Goal: Task Accomplishment & Management: Use online tool/utility

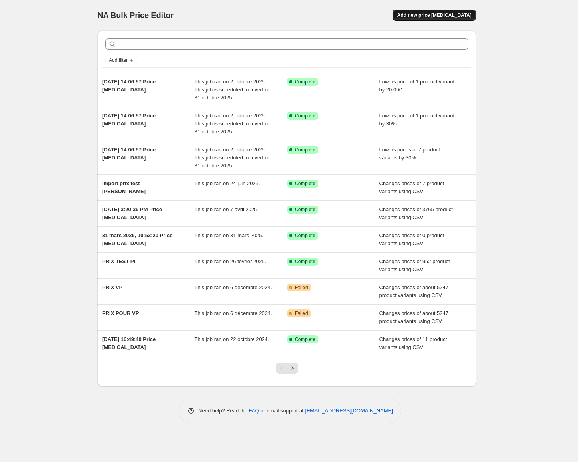
click at [445, 15] on span "Add new price [MEDICAL_DATA]" at bounding box center [435, 15] width 74 height 6
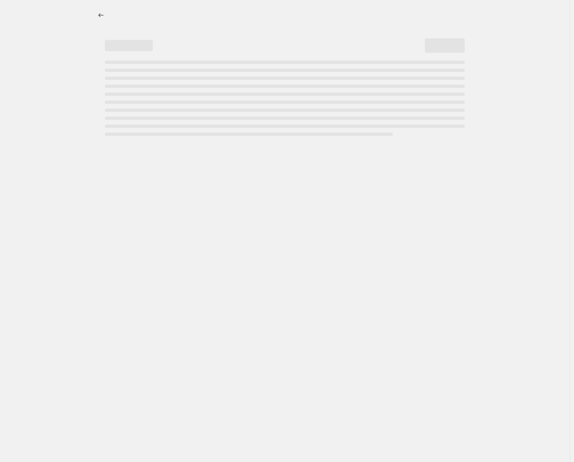
select select "percentage"
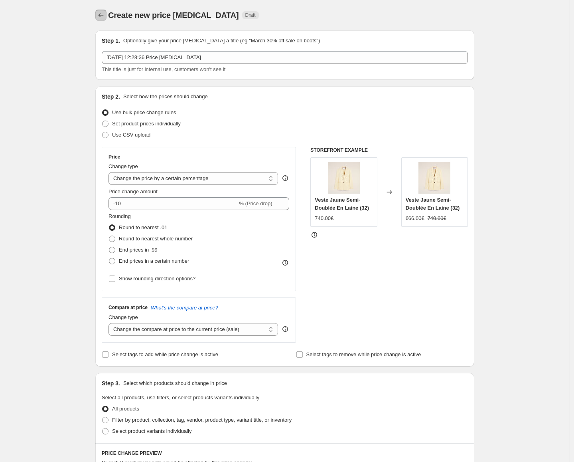
click at [107, 15] on button "Price change jobs" at bounding box center [100, 15] width 11 height 11
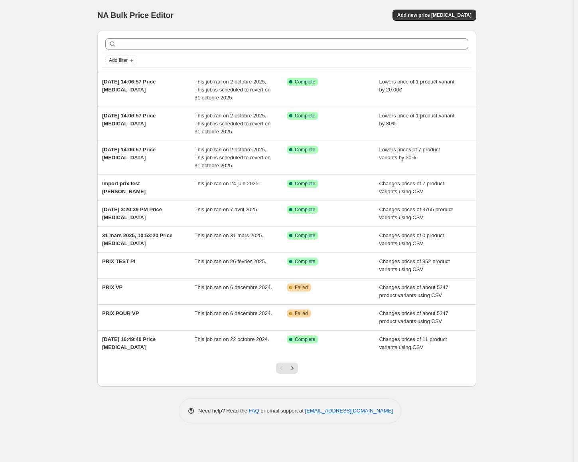
click at [82, 167] on div "NA Bulk Price Editor. This page is ready NA Bulk Price Editor Add new price cha…" at bounding box center [287, 231] width 574 height 462
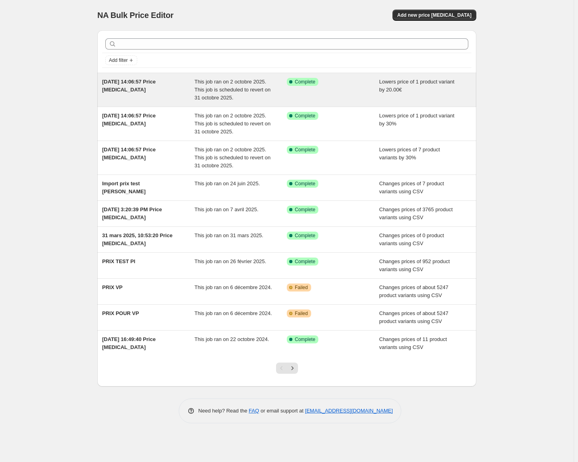
click at [162, 97] on div "[DATE] 14:06:57 Price [MEDICAL_DATA]" at bounding box center [148, 90] width 93 height 24
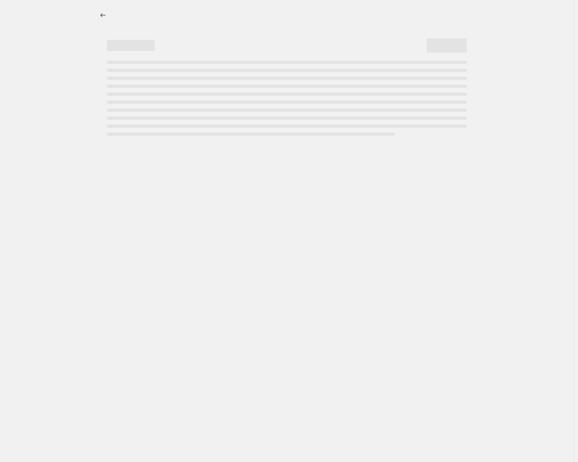
select select "by"
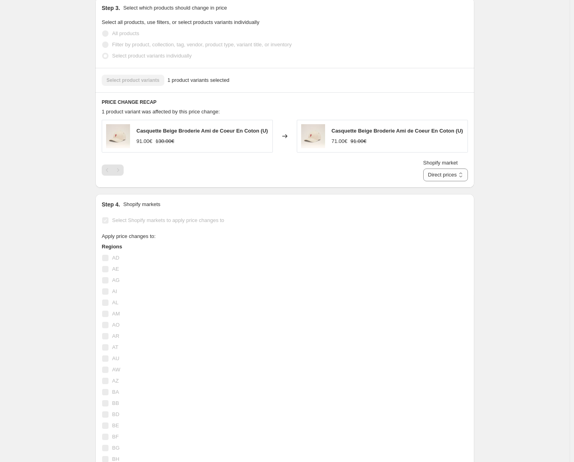
scroll to position [459, 0]
click at [463, 172] on select "Direct prices MA" at bounding box center [445, 174] width 45 height 13
click at [463, 174] on select "Direct prices MA" at bounding box center [445, 174] width 45 height 13
click at [435, 181] on select "Direct prices MA" at bounding box center [445, 174] width 45 height 13
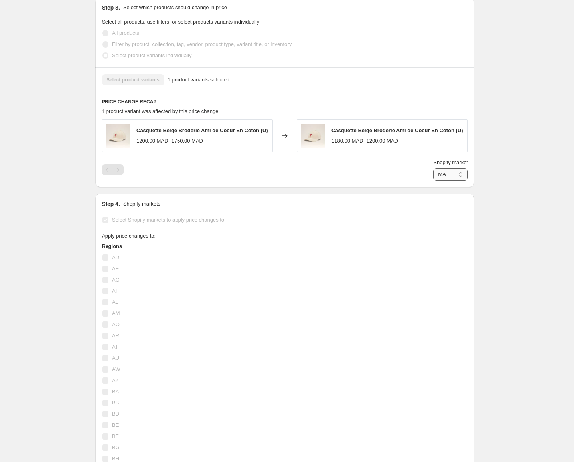
click at [459, 172] on select "Direct prices MA" at bounding box center [450, 174] width 35 height 13
click at [433, 181] on select "Direct prices MA" at bounding box center [450, 174] width 35 height 13
click at [459, 175] on select "Direct prices MA" at bounding box center [445, 174] width 45 height 13
click at [435, 181] on select "Direct prices MA" at bounding box center [445, 174] width 45 height 13
click at [467, 178] on select "Direct prices MA" at bounding box center [450, 174] width 35 height 13
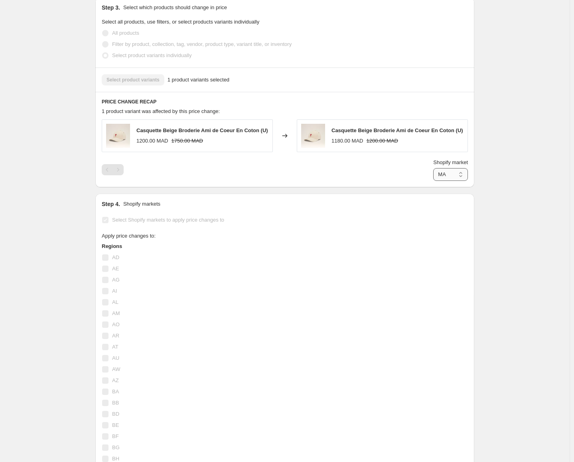
click at [433, 181] on select "Direct prices MA" at bounding box center [450, 174] width 35 height 13
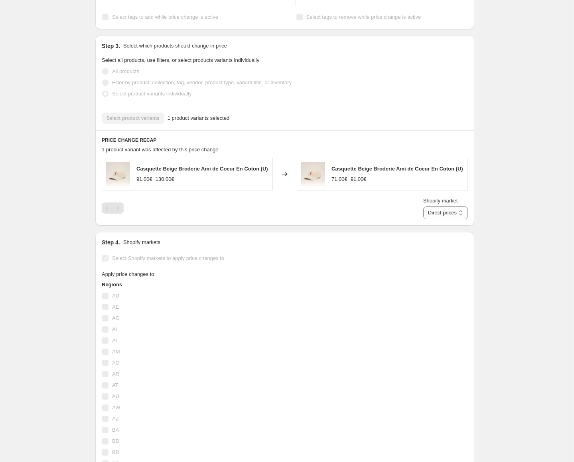
scroll to position [421, 0]
click at [455, 212] on select "Direct prices MA" at bounding box center [445, 212] width 45 height 13
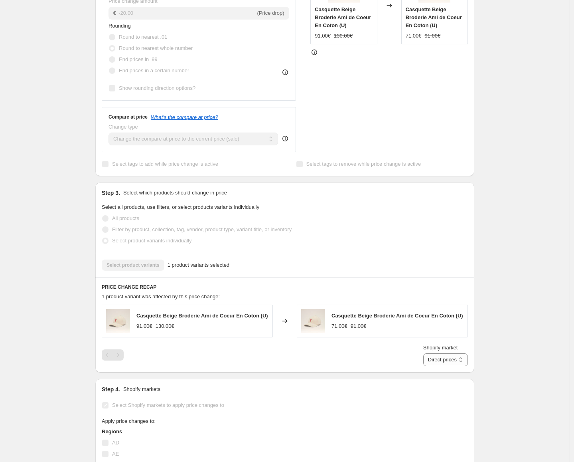
scroll to position [289, 0]
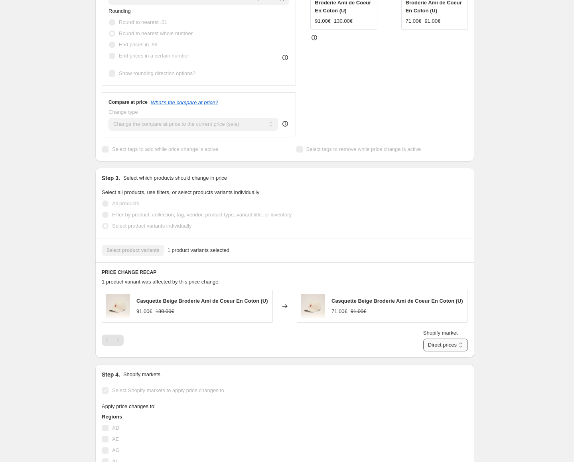
click at [449, 342] on select "Direct prices MA" at bounding box center [445, 344] width 45 height 13
select select "15539568855"
click at [435, 351] on select "Direct prices MA" at bounding box center [445, 344] width 45 height 13
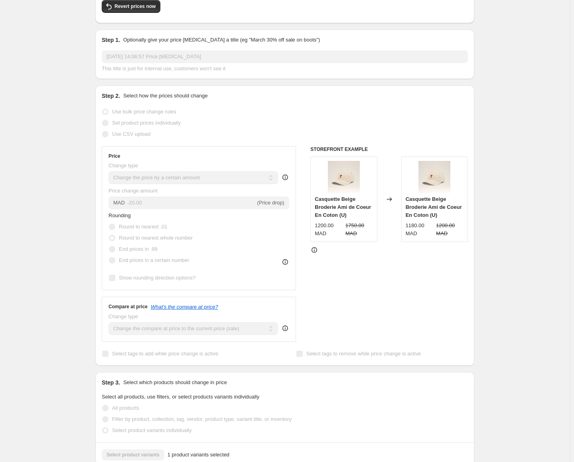
scroll to position [0, 0]
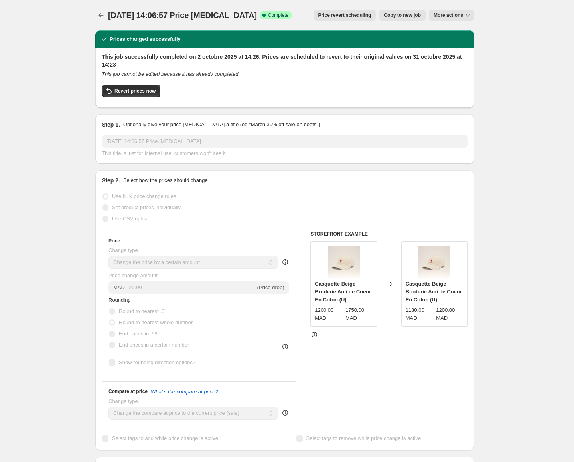
click at [453, 15] on span "More actions" at bounding box center [449, 15] width 30 height 6
click at [401, 16] on span "Copy to new job" at bounding box center [402, 15] width 37 height 6
select select "by"
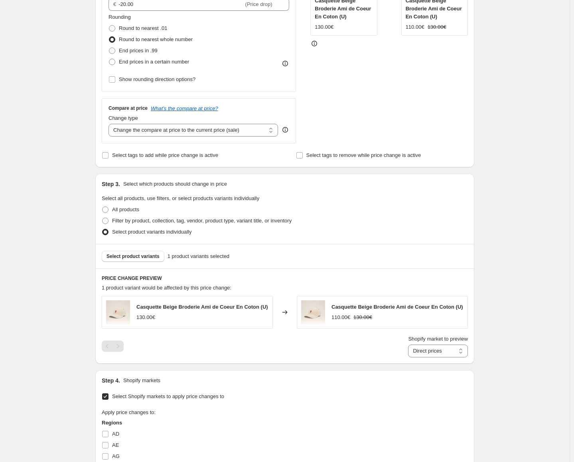
scroll to position [202, 0]
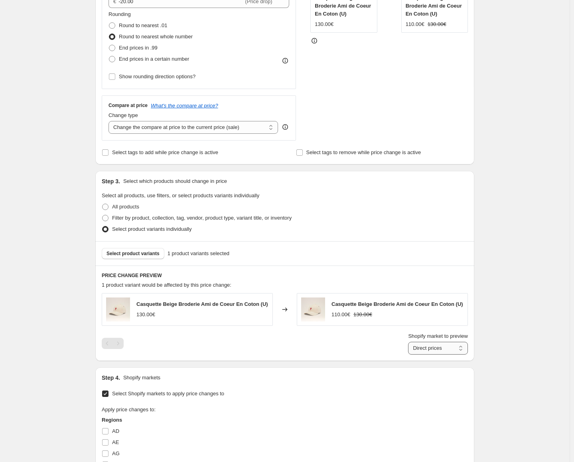
click at [421, 349] on select "Direct prices MA" at bounding box center [438, 348] width 60 height 13
select select "15539568855"
click at [410, 354] on select "Direct prices MA" at bounding box center [438, 348] width 60 height 13
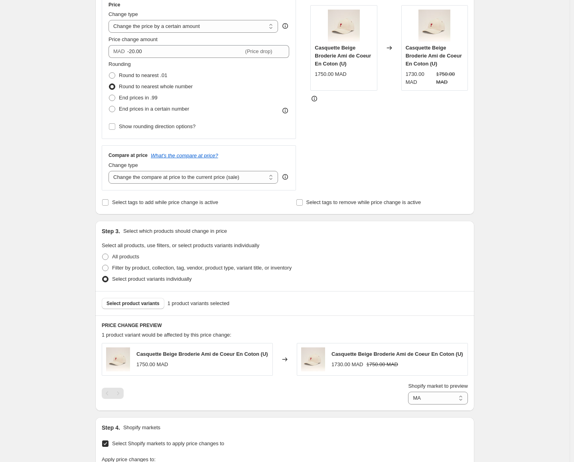
scroll to position [126, 0]
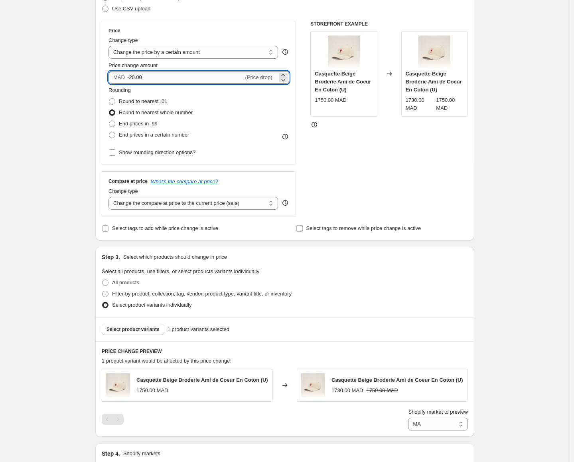
click at [198, 77] on input "-20.00" at bounding box center [185, 77] width 117 height 13
click at [136, 78] on input "-20.00" at bounding box center [185, 77] width 117 height 13
type input "-19.36"
drag, startPoint x: 173, startPoint y: 81, endPoint x: 122, endPoint y: 80, distance: 50.7
click at [122, 80] on div "MAD -19.36 (Price drop)" at bounding box center [199, 77] width 181 height 13
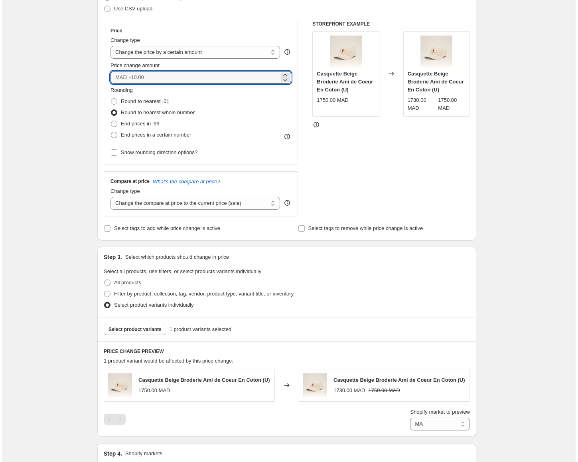
scroll to position [0, 0]
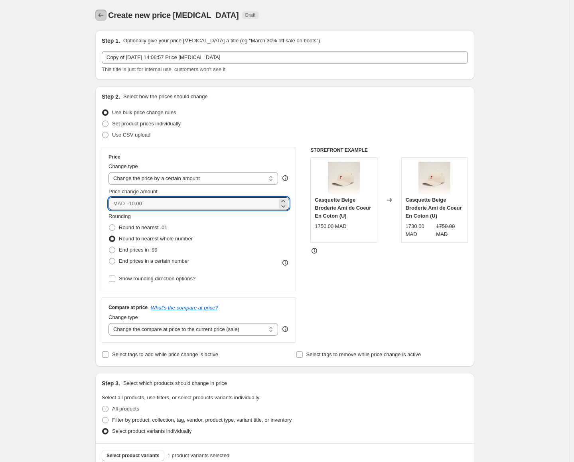
type input "0.00"
click at [98, 18] on button "Price change jobs" at bounding box center [100, 15] width 11 height 11
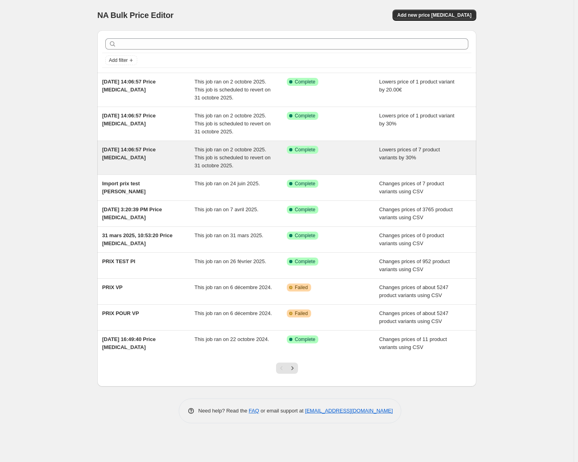
click at [152, 153] on div "[DATE] 14:06:57 Price [MEDICAL_DATA]" at bounding box center [148, 158] width 93 height 24
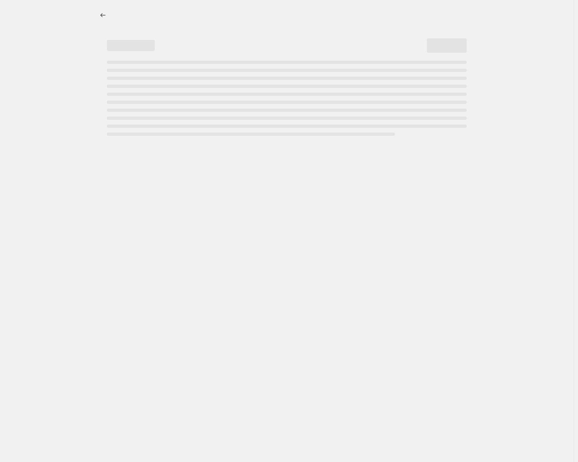
select select "percentage"
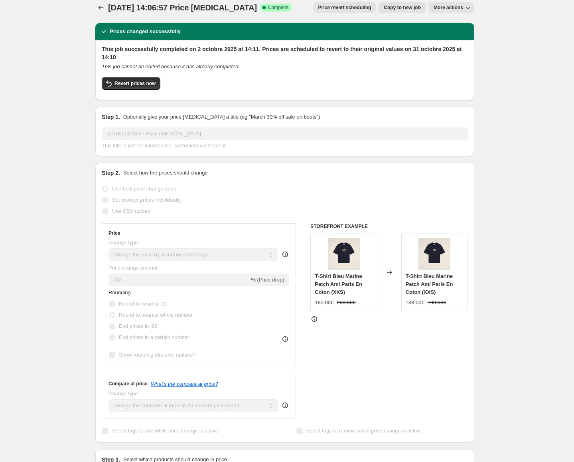
scroll to position [7, 0]
click at [103, 7] on icon "Price change jobs" at bounding box center [101, 8] width 8 height 8
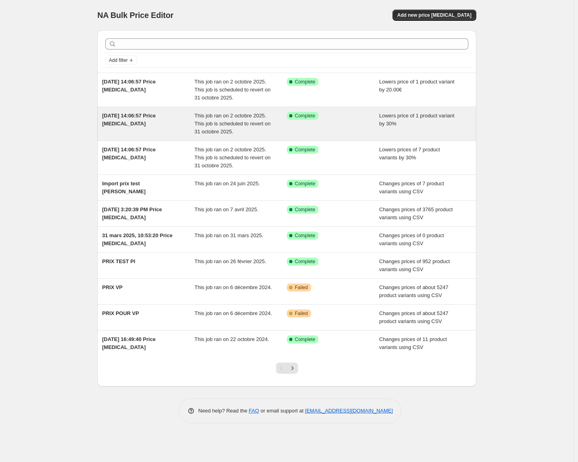
click at [141, 123] on div "[DATE] 14:06:57 Price [MEDICAL_DATA]" at bounding box center [148, 124] width 93 height 24
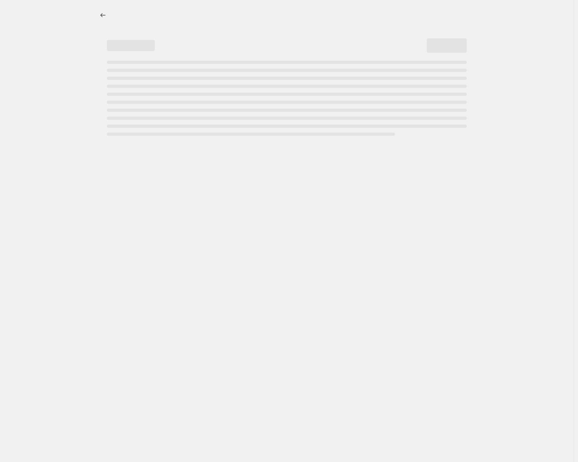
select select "percentage"
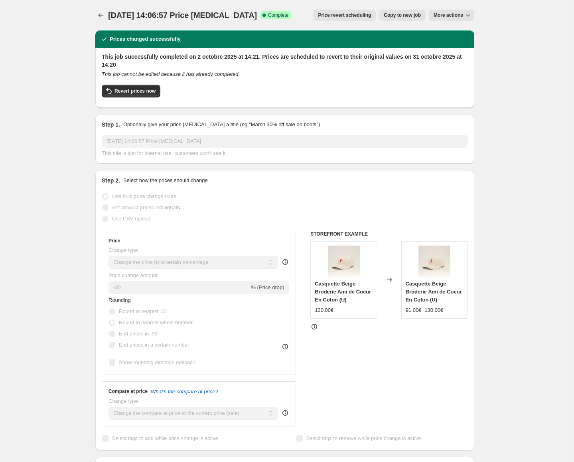
click at [417, 14] on span "Copy to new job" at bounding box center [402, 15] width 37 height 6
select select "percentage"
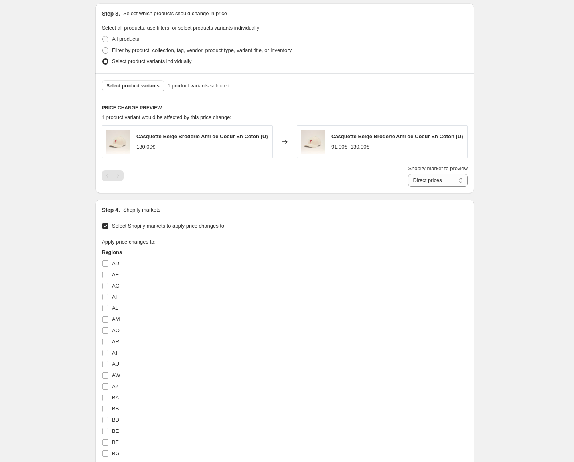
scroll to position [370, 0]
click at [429, 186] on select "Direct prices France" at bounding box center [438, 180] width 60 height 13
select select "14512718039"
click at [410, 186] on select "Direct prices France" at bounding box center [438, 180] width 60 height 13
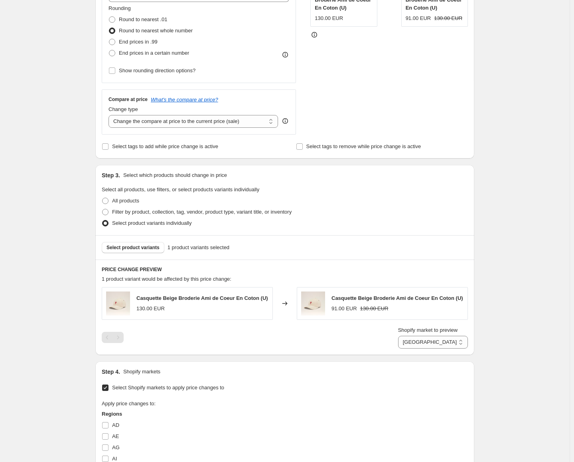
scroll to position [209, 0]
click at [434, 341] on select "Direct prices France" at bounding box center [433, 341] width 70 height 13
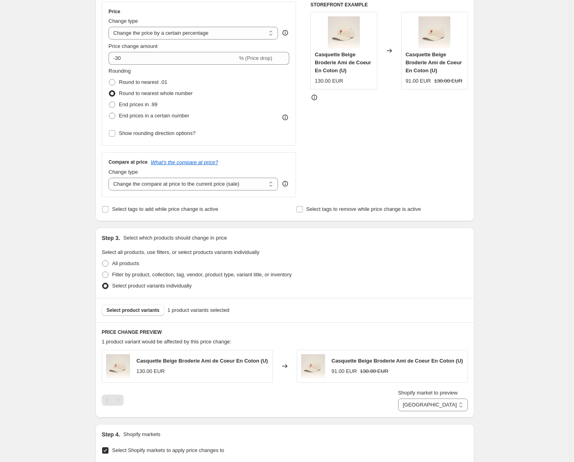
scroll to position [0, 0]
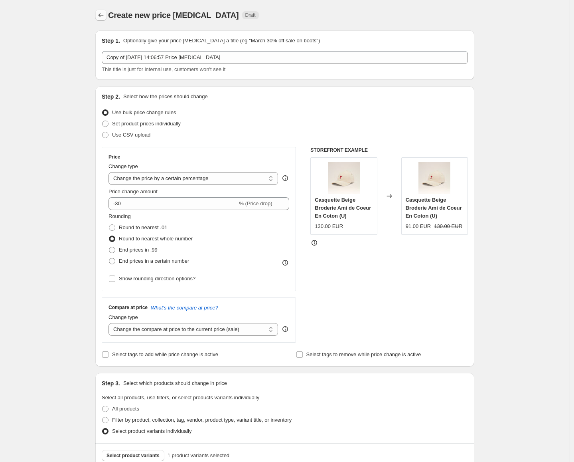
click at [106, 11] on button "Price change jobs" at bounding box center [100, 15] width 11 height 11
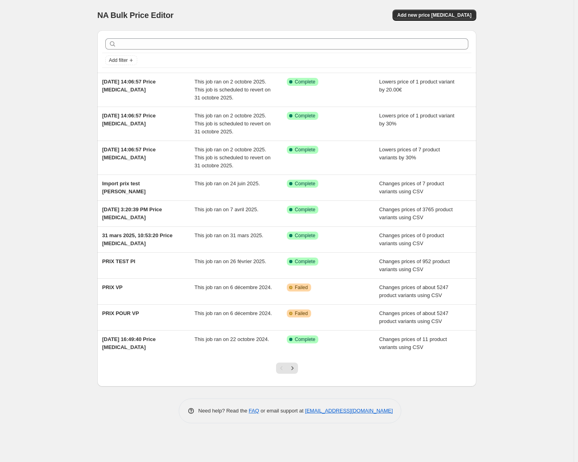
click at [539, 138] on div "NA Bulk Price Editor. This page is ready NA Bulk Price Editor Add new price cha…" at bounding box center [287, 231] width 574 height 462
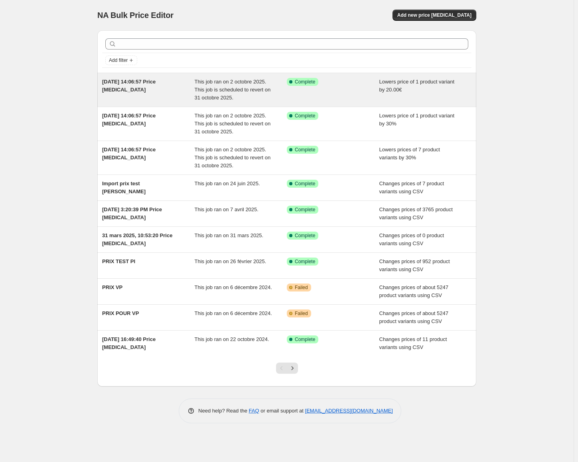
click at [156, 81] on span "[DATE] 14:06:57 Price [MEDICAL_DATA]" at bounding box center [128, 86] width 53 height 14
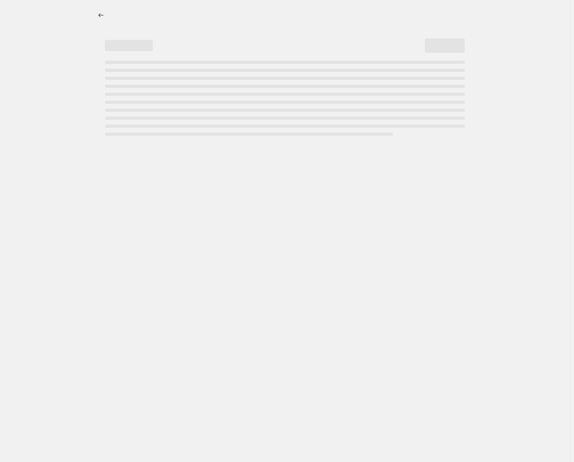
select select "by"
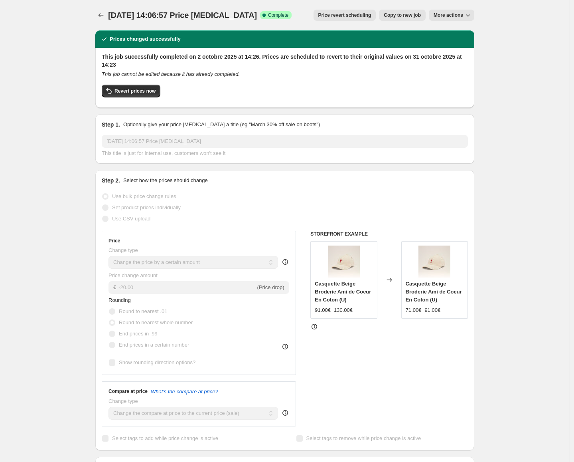
click at [468, 12] on icon "button" at bounding box center [468, 15] width 8 height 8
click at [421, 16] on span "Copy to new job" at bounding box center [402, 15] width 37 height 6
select select "by"
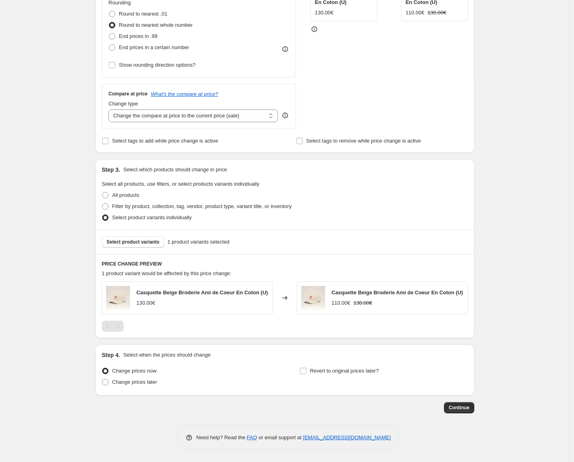
scroll to position [214, 0]
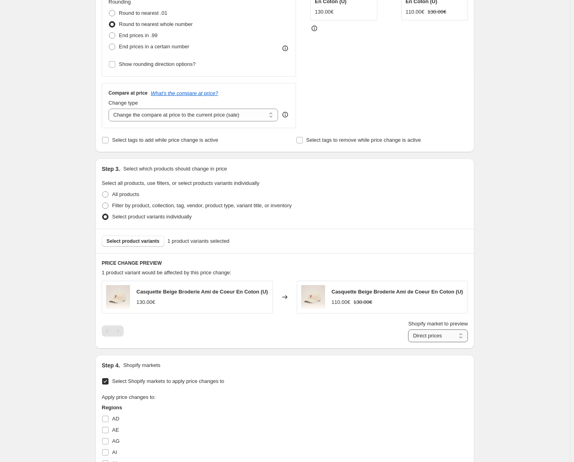
click at [434, 335] on select "Direct prices MA" at bounding box center [438, 335] width 60 height 13
select select "15539568855"
click at [410, 342] on select "Direct prices MA" at bounding box center [438, 335] width 60 height 13
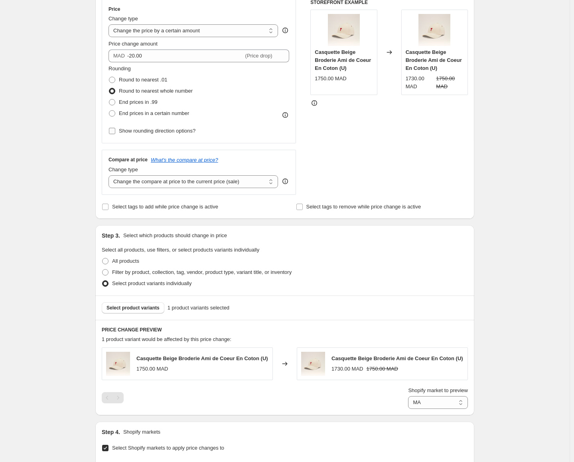
scroll to position [147, 0]
click at [133, 58] on input "-20.00" at bounding box center [185, 56] width 117 height 13
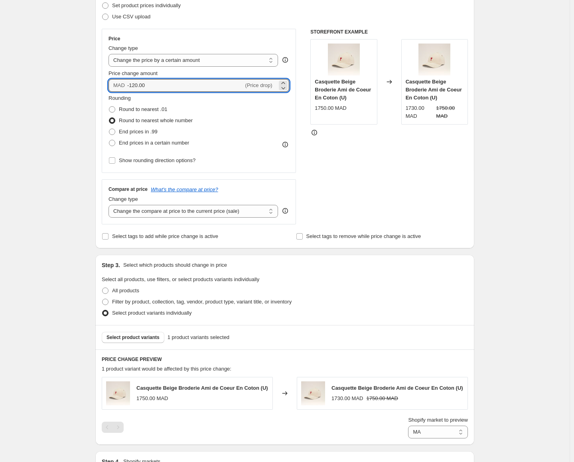
scroll to position [118, 0]
type input "-120.00"
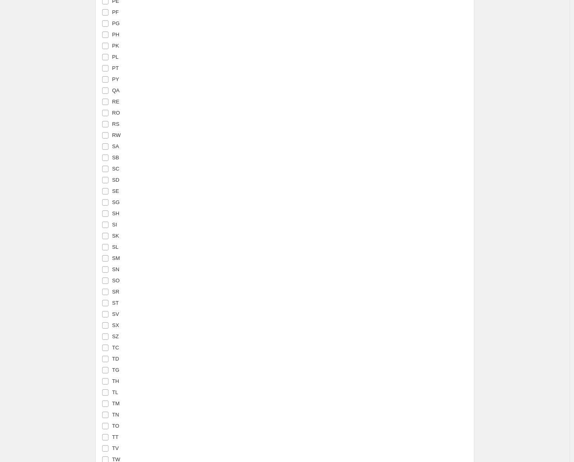
scroll to position [2581, 0]
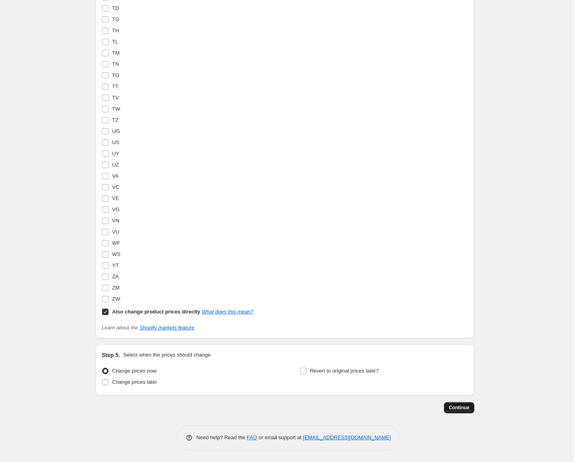
click at [467, 407] on span "Continue" at bounding box center [459, 407] width 21 height 6
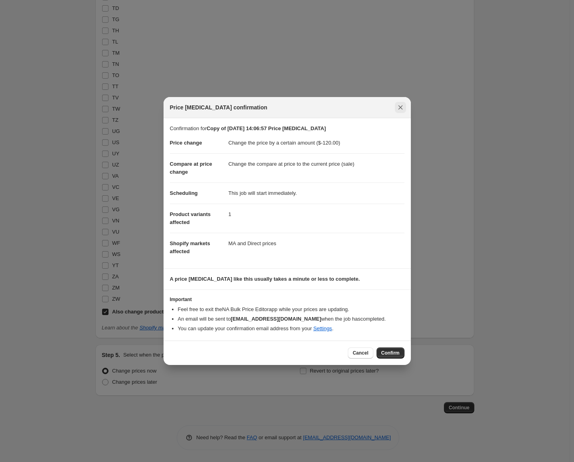
click at [405, 103] on button "Close" at bounding box center [400, 107] width 11 height 11
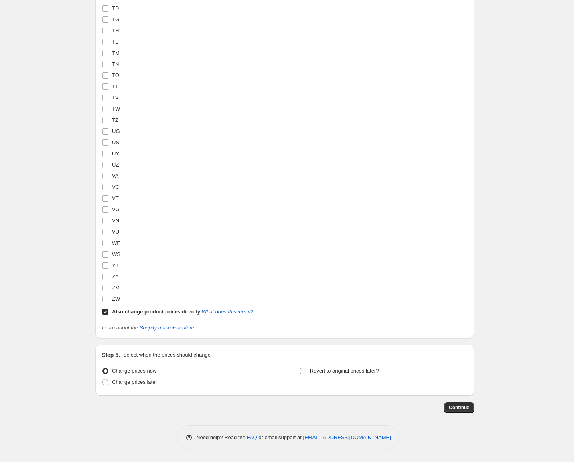
click at [310, 372] on label "Revert to original prices later?" at bounding box center [339, 370] width 79 height 11
click at [307, 372] on input "Revert to original prices later?" at bounding box center [303, 371] width 6 height 6
checkbox input "true"
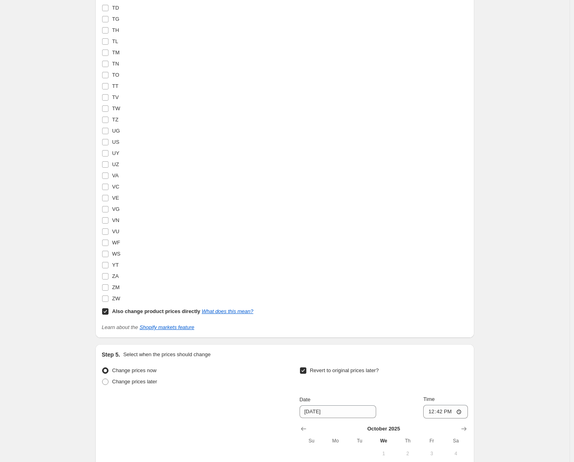
scroll to position [2717, 0]
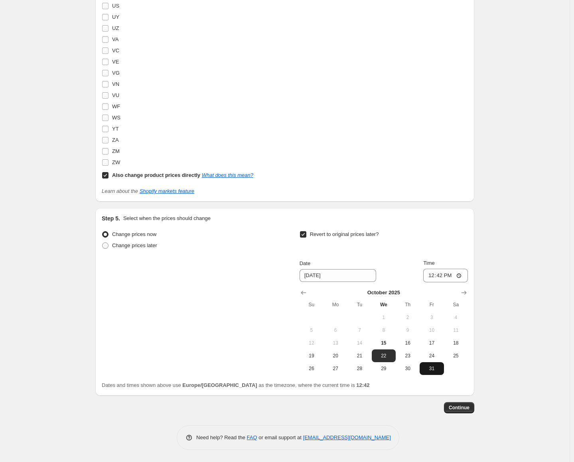
click at [434, 373] on button "31" at bounding box center [432, 368] width 24 height 13
type input "[DATE]"
click at [465, 409] on span "Continue" at bounding box center [459, 407] width 21 height 6
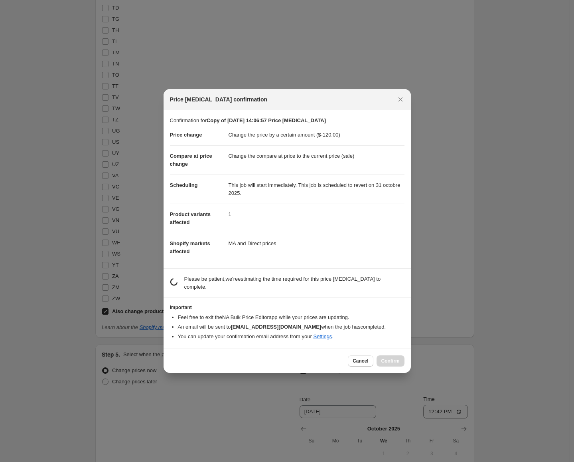
scroll to position [0, 0]
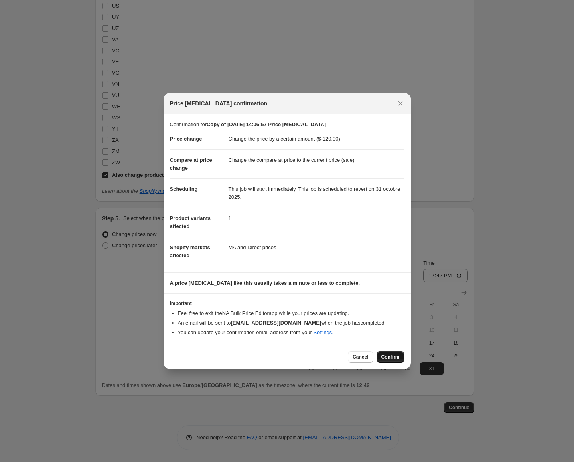
click at [390, 356] on span "Confirm" at bounding box center [391, 357] width 18 height 6
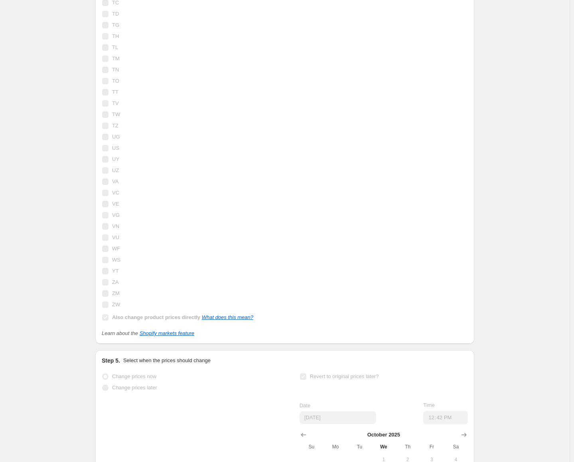
scroll to position [2632, 0]
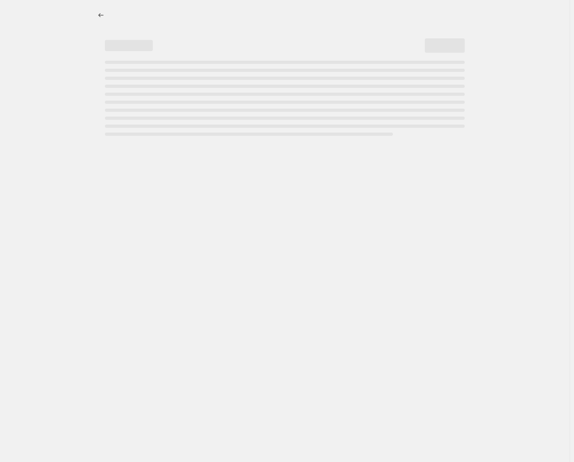
select select "by"
select select "15539568855"
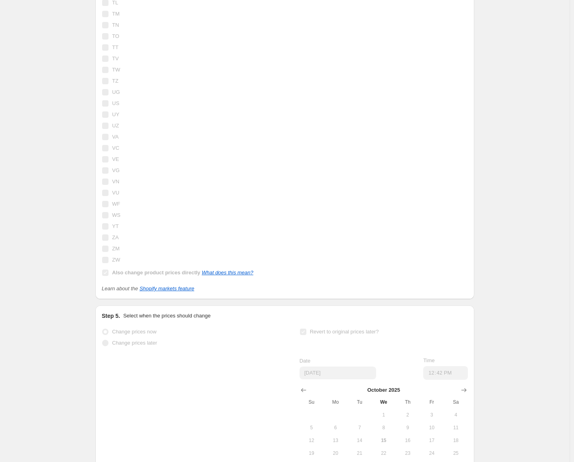
scroll to position [2783, 0]
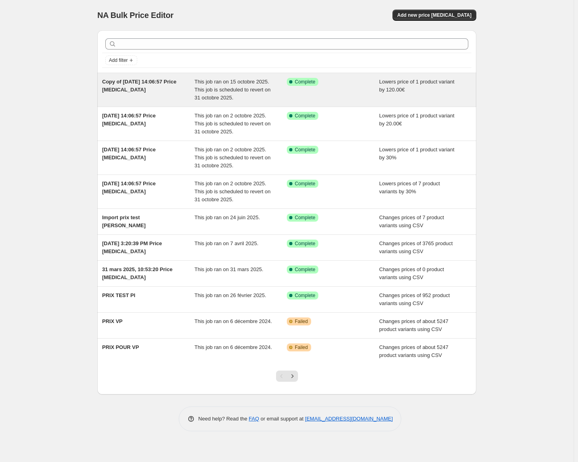
click at [163, 91] on div "Copy of [DATE] 14:06:57 Price [MEDICAL_DATA]" at bounding box center [148, 90] width 93 height 24
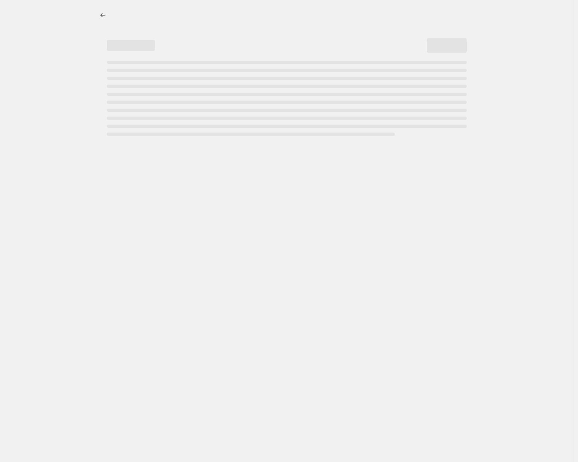
select select "by"
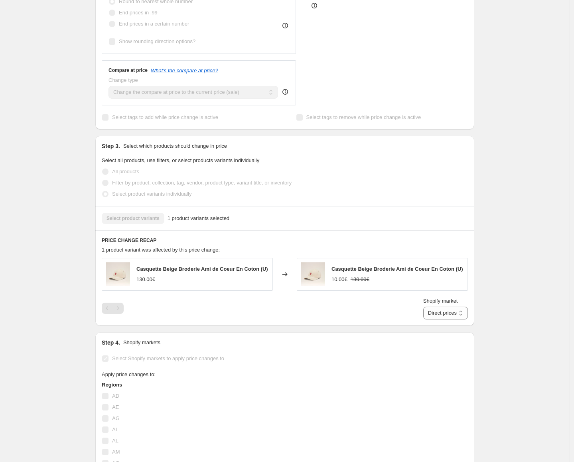
scroll to position [339, 0]
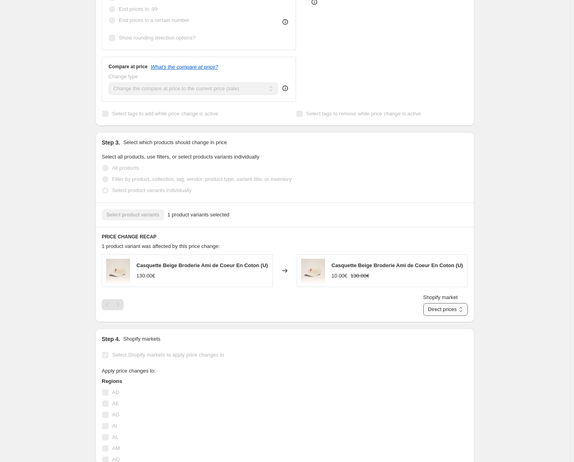
click at [441, 303] on select "Direct prices MA" at bounding box center [445, 309] width 45 height 13
click at [435, 316] on select "Direct prices MA" at bounding box center [445, 309] width 45 height 13
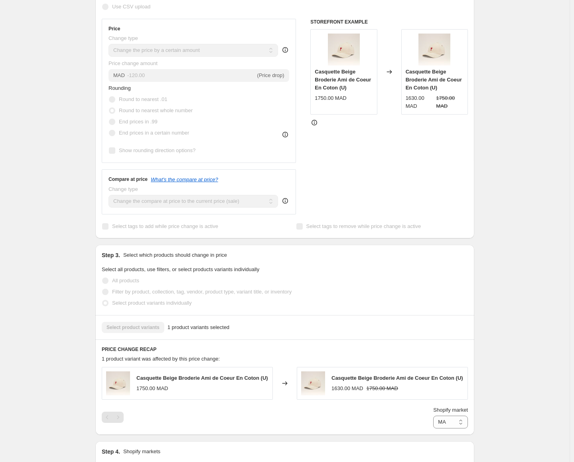
scroll to position [229, 0]
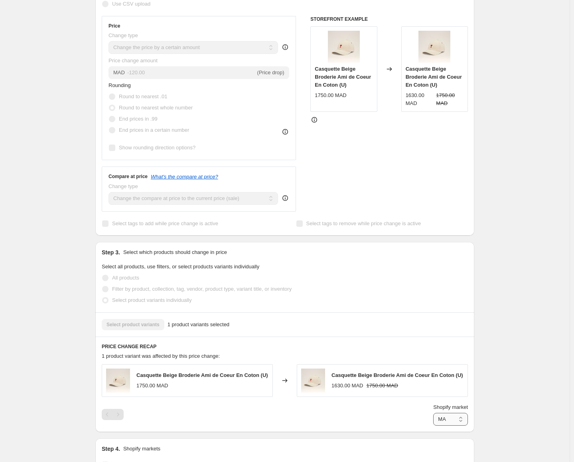
click at [458, 413] on select "Direct prices MA" at bounding box center [450, 419] width 35 height 13
select select "direct"
click at [433, 425] on select "Direct prices MA" at bounding box center [450, 419] width 35 height 13
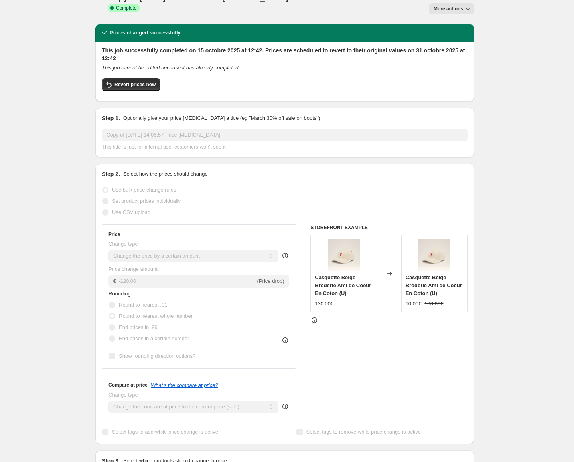
scroll to position [0, 0]
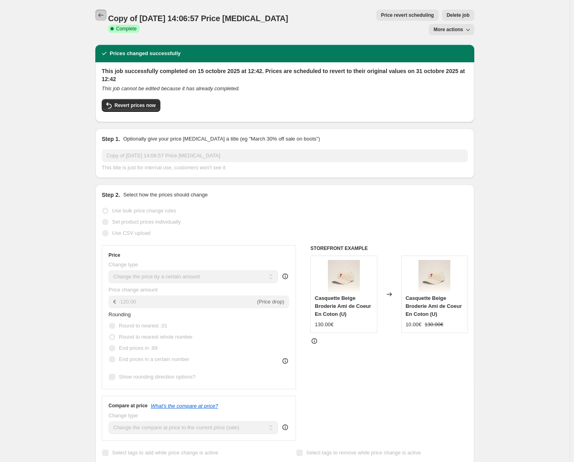
click at [100, 14] on icon "Price change jobs" at bounding box center [101, 15] width 8 height 8
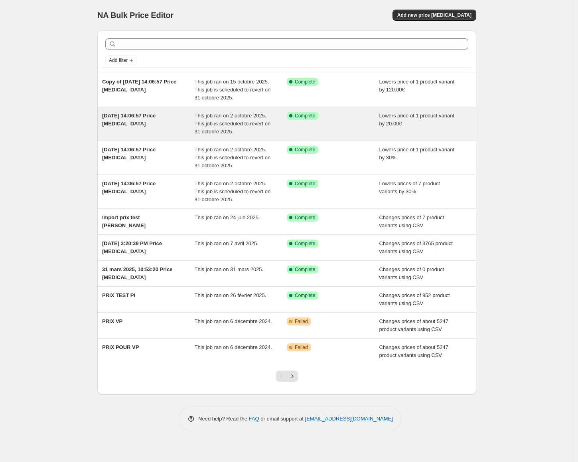
click at [162, 121] on div "[DATE] 14:06:57 Price [MEDICAL_DATA]" at bounding box center [148, 124] width 93 height 24
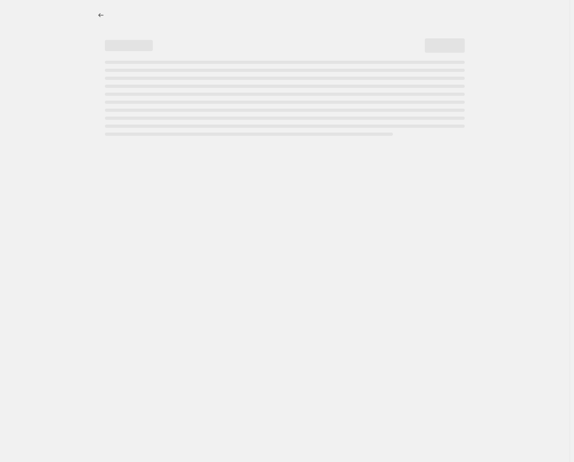
select select "by"
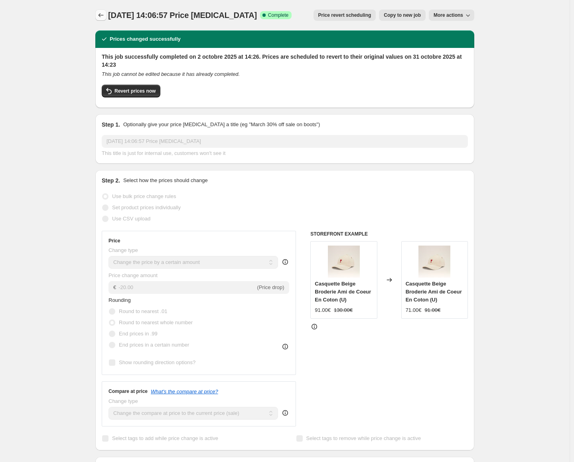
click at [104, 12] on icon "Price change jobs" at bounding box center [101, 15] width 8 height 8
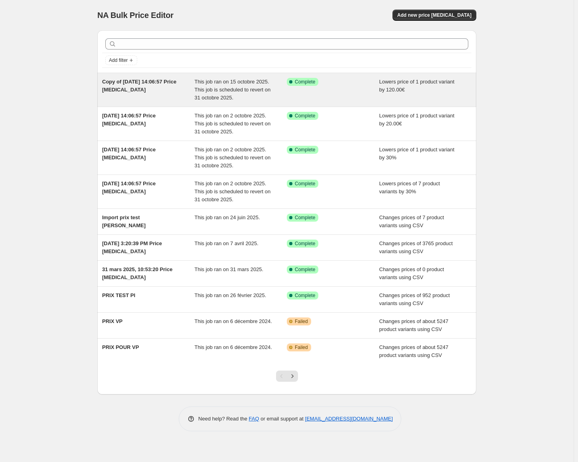
click at [245, 81] on span "This job ran on 15 octobre 2025. This job is scheduled to revert on 31 octobre …" at bounding box center [233, 90] width 76 height 22
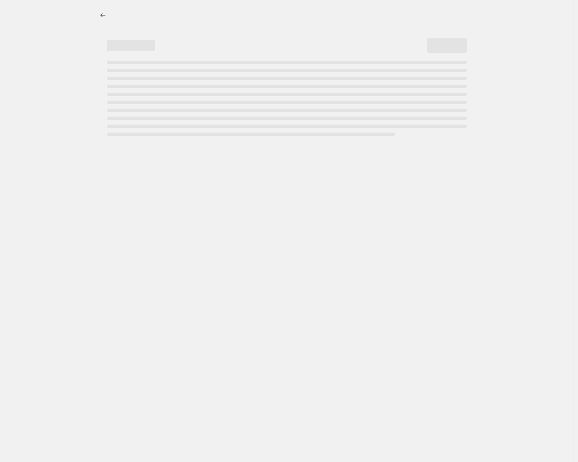
select select "by"
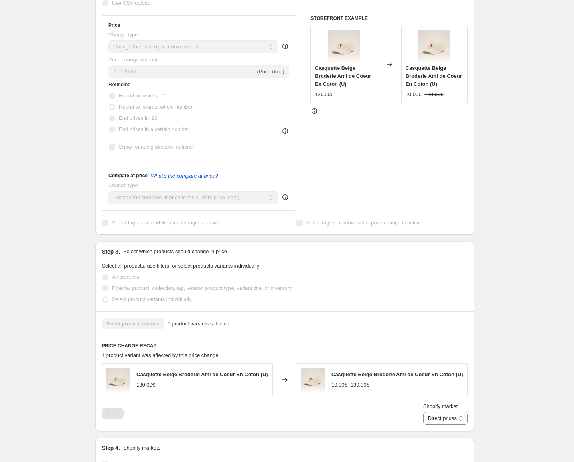
scroll to position [230, 0]
click at [453, 411] on select "Direct prices MA" at bounding box center [445, 417] width 45 height 13
select select "15539568855"
click at [435, 424] on select "Direct prices MA" at bounding box center [445, 417] width 45 height 13
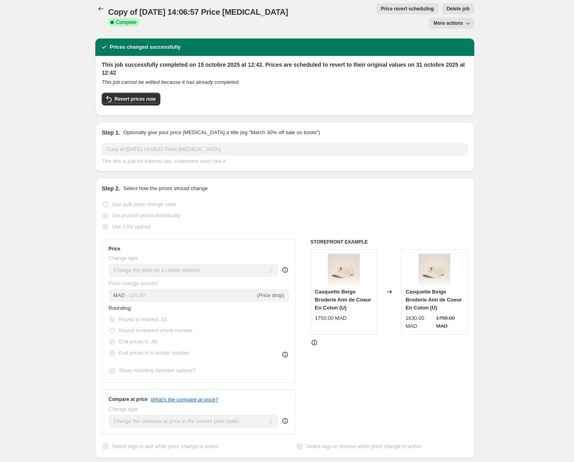
scroll to position [0, 0]
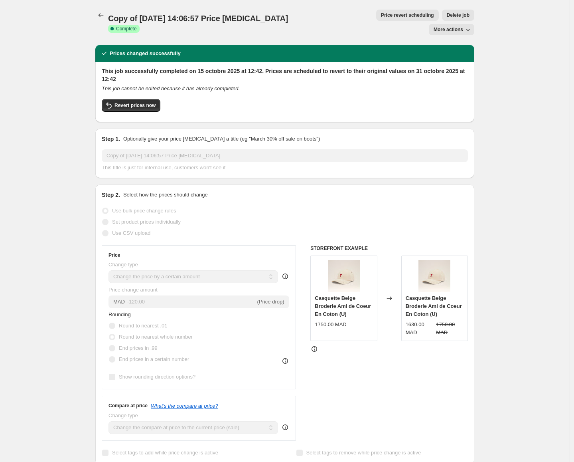
click at [457, 26] on span "More actions" at bounding box center [449, 29] width 30 height 6
click at [411, 45] on div "Prices changed successfully" at bounding box center [284, 54] width 379 height 18
click at [125, 102] on span "Revert prices now" at bounding box center [135, 105] width 41 height 6
checkbox input "false"
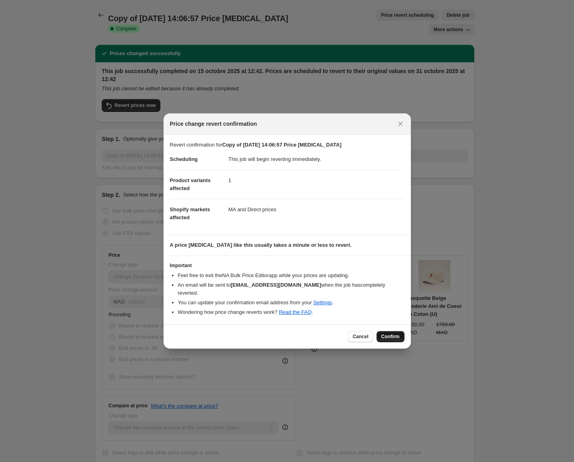
click at [388, 333] on span "Confirm" at bounding box center [391, 336] width 18 height 6
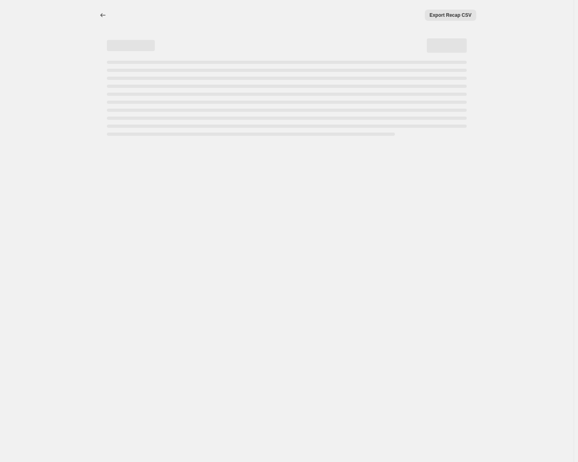
select select "by"
select select "15539568855"
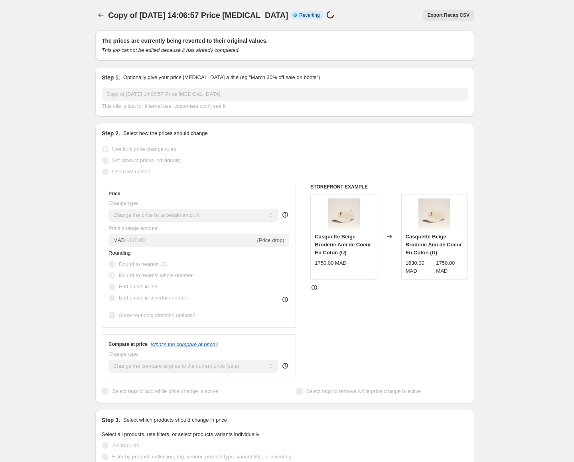
checkbox input "true"
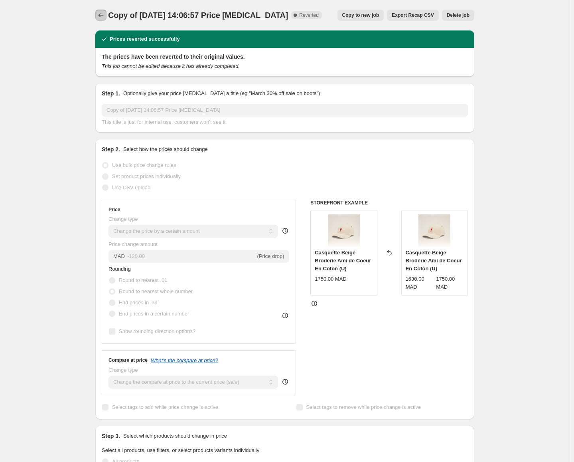
click at [103, 19] on icon "Price change jobs" at bounding box center [101, 15] width 8 height 8
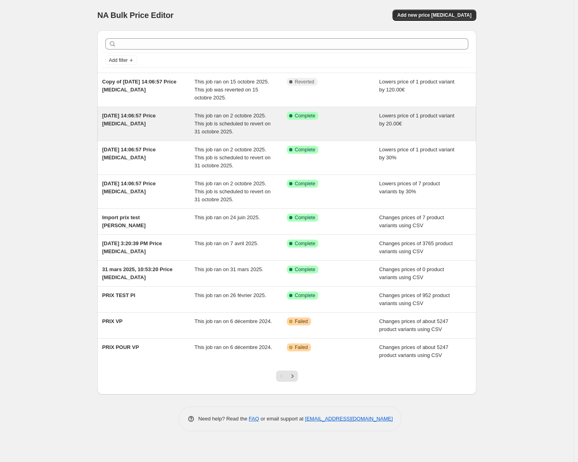
click at [219, 131] on span "This job ran on 2 octobre 2025. This job is scheduled to revert on 31 octobre 2…" at bounding box center [233, 124] width 76 height 22
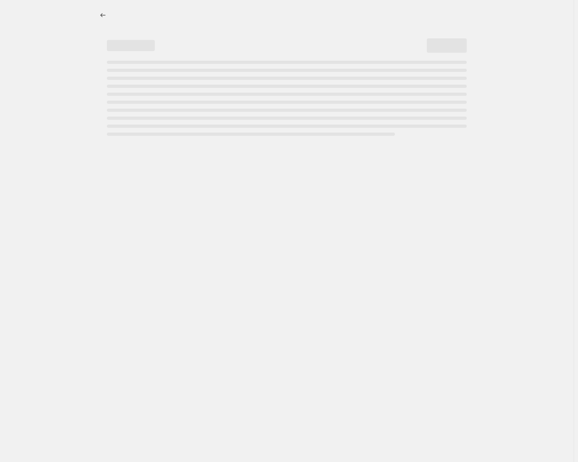
select select "by"
